Goal: Task Accomplishment & Management: Use online tool/utility

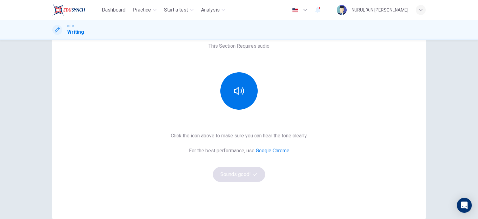
scroll to position [49, 0]
click at [240, 93] on icon "button" at bounding box center [239, 90] width 10 height 10
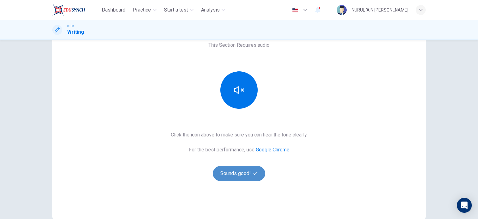
click at [240, 173] on button "Sounds good!" at bounding box center [239, 173] width 52 height 15
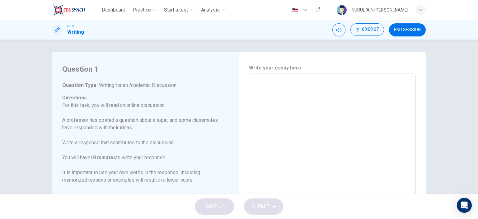
scroll to position [0, 0]
click at [240, 173] on div "Write your essay here x ​ Word count : 0" at bounding box center [332, 178] width 187 height 252
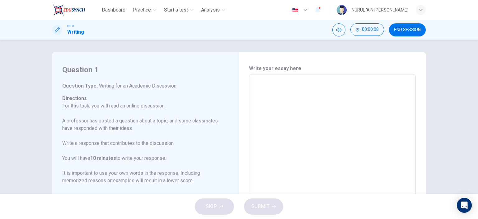
click at [240, 173] on div "Write your essay here x ​ Word count : 0" at bounding box center [332, 178] width 187 height 252
drag, startPoint x: 240, startPoint y: 173, endPoint x: 269, endPoint y: 88, distance: 90.1
click at [266, 92] on div "Write your essay here x ​ Word count : 0" at bounding box center [332, 178] width 187 height 252
click at [267, 90] on textarea at bounding box center [332, 177] width 158 height 197
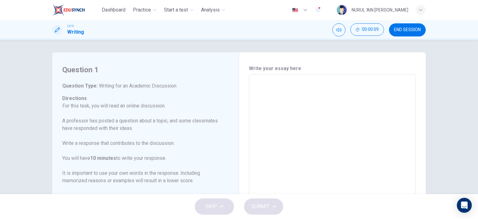
drag, startPoint x: 269, startPoint y: 88, endPoint x: 265, endPoint y: 104, distance: 16.7
click at [270, 92] on textarea at bounding box center [332, 177] width 158 height 197
click at [265, 104] on textarea at bounding box center [332, 177] width 158 height 197
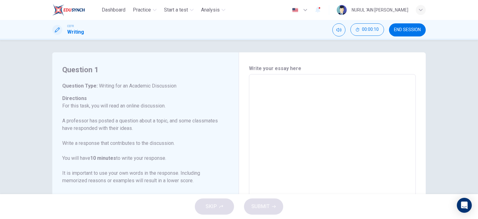
click at [265, 104] on textarea at bounding box center [332, 177] width 158 height 197
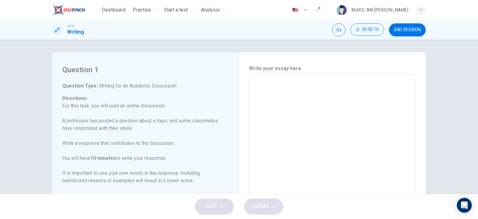
click at [265, 104] on textarea at bounding box center [332, 177] width 158 height 197
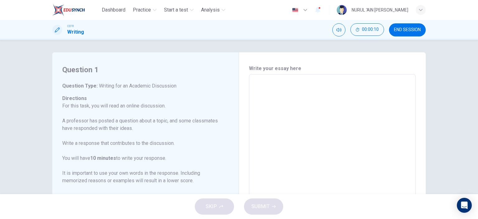
click at [265, 104] on textarea at bounding box center [332, 177] width 158 height 197
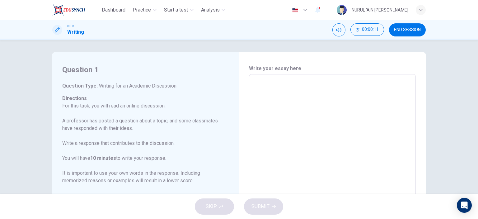
click at [265, 104] on textarea at bounding box center [332, 177] width 158 height 197
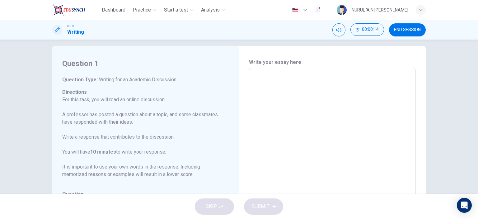
click at [265, 104] on textarea at bounding box center [332, 171] width 158 height 197
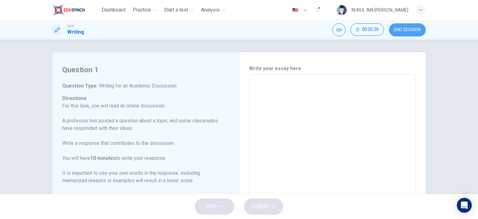
click at [390, 26] on button "END SESSION" at bounding box center [407, 29] width 37 height 13
